Goal: Information Seeking & Learning: Find specific fact

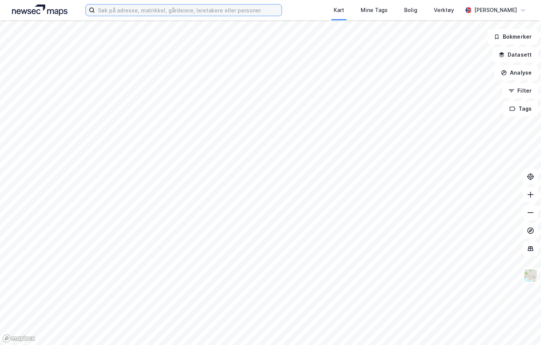
click at [118, 8] on input at bounding box center [188, 9] width 187 height 11
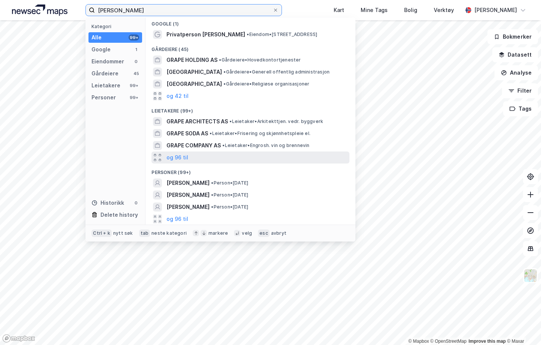
scroll to position [3, 0]
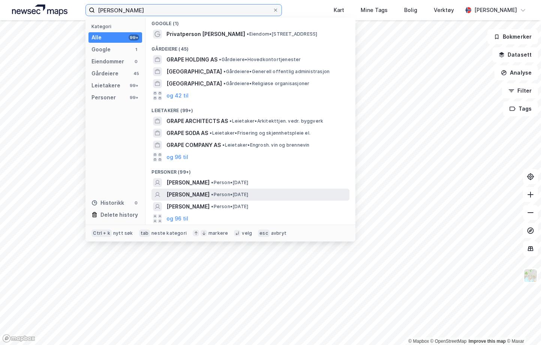
type input "[PERSON_NAME]"
click at [199, 192] on span "[PERSON_NAME]" at bounding box center [187, 194] width 43 height 9
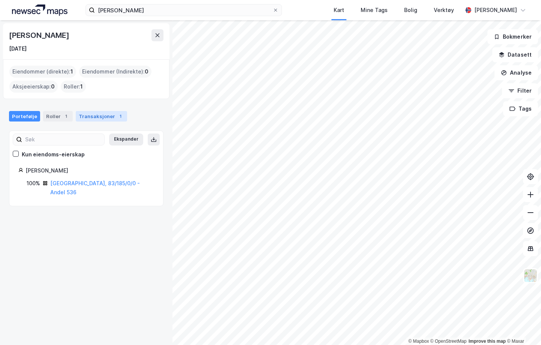
click at [88, 118] on div "Transaksjoner 1" at bounding box center [101, 116] width 51 height 10
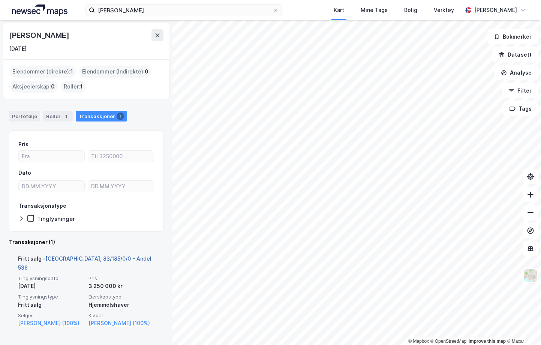
click at [70, 258] on link "[GEOGRAPHIC_DATA], 83/185/0/0 - Andel 536" at bounding box center [84, 262] width 133 height 15
